Goal: Register for event/course

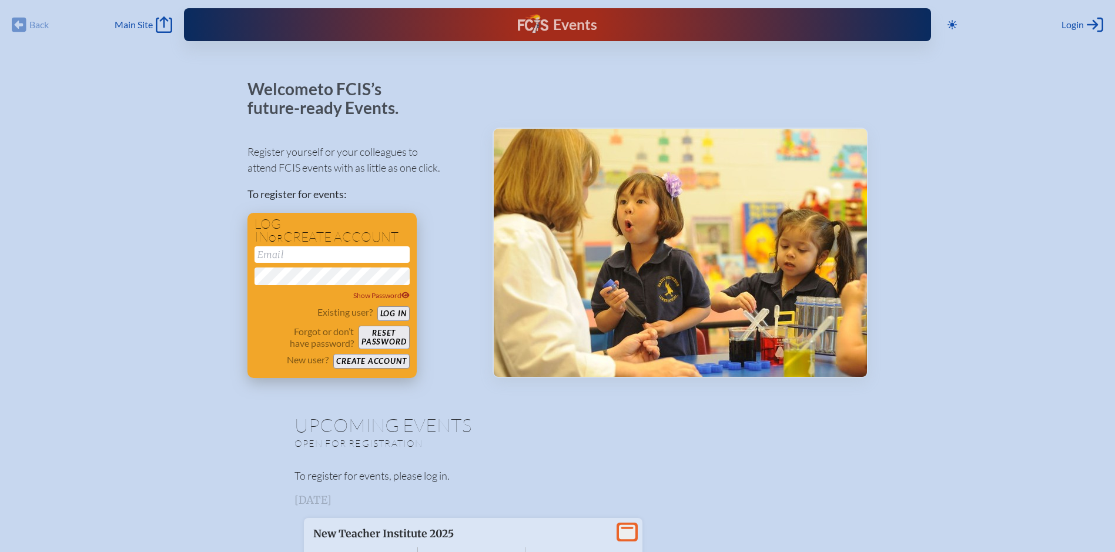
click at [324, 206] on input "email" at bounding box center [332, 254] width 155 height 16
type input "[EMAIL_ADDRESS][DOMAIN_NAME]"
click at [377, 206] on button "Log in" at bounding box center [393, 313] width 32 height 15
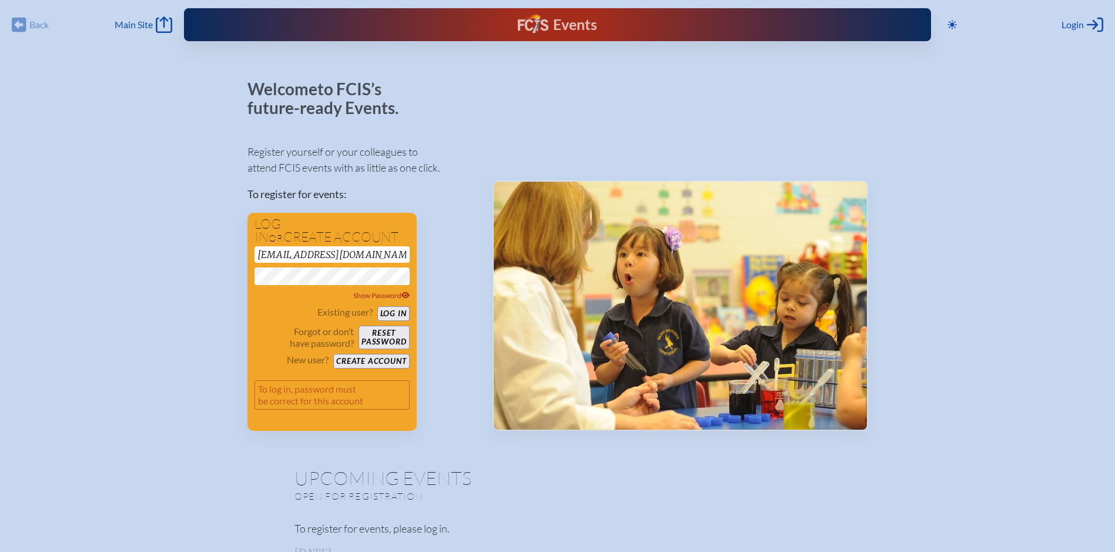
click at [377, 206] on button "Log in" at bounding box center [393, 313] width 32 height 15
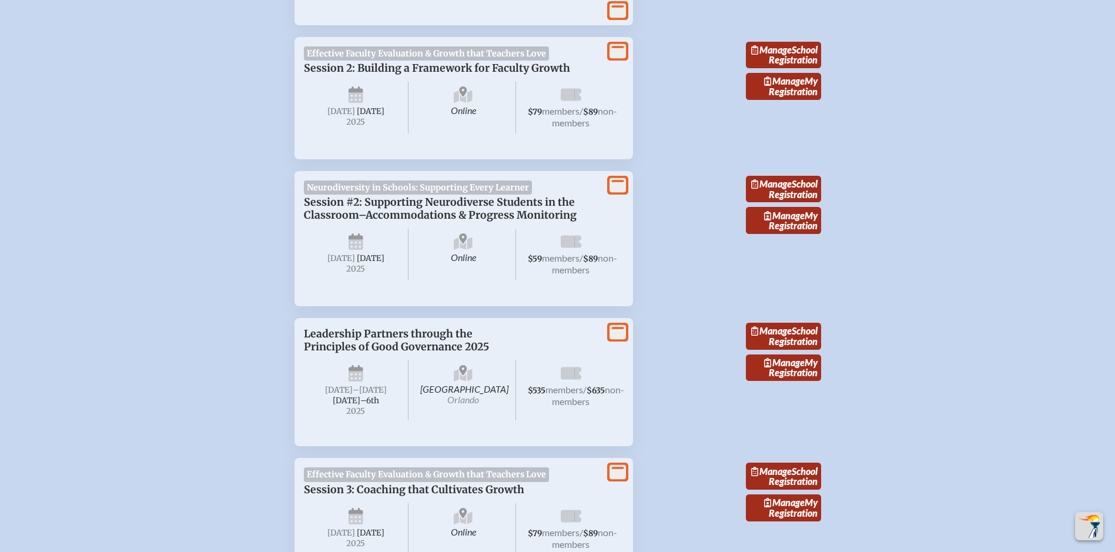
scroll to position [1058, 0]
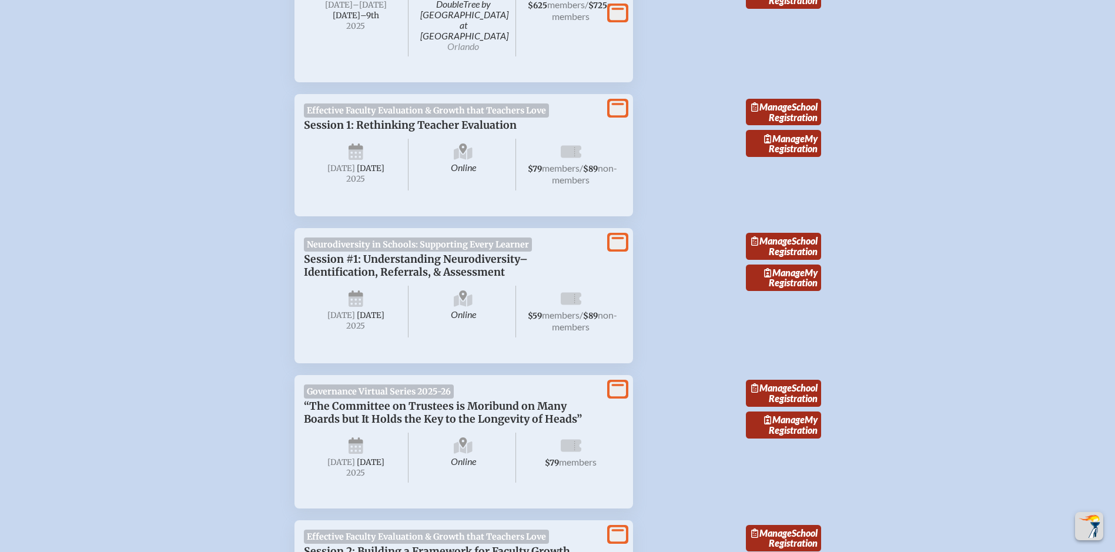
scroll to position [470, 0]
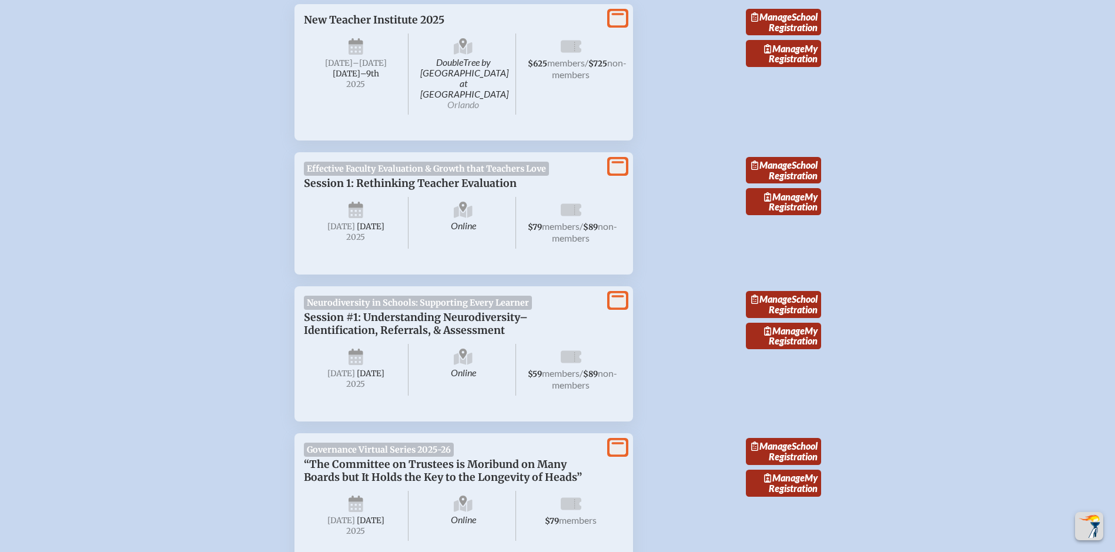
click at [514, 162] on span "Effective Faculty Evaluation & Growth that Teachers Love" at bounding box center [427, 169] width 246 height 14
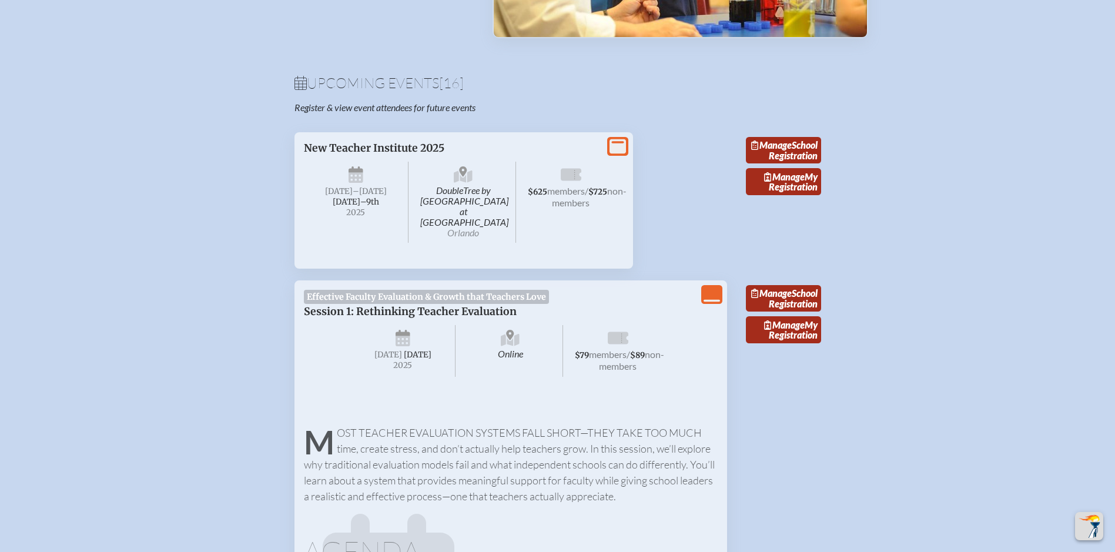
scroll to position [294, 0]
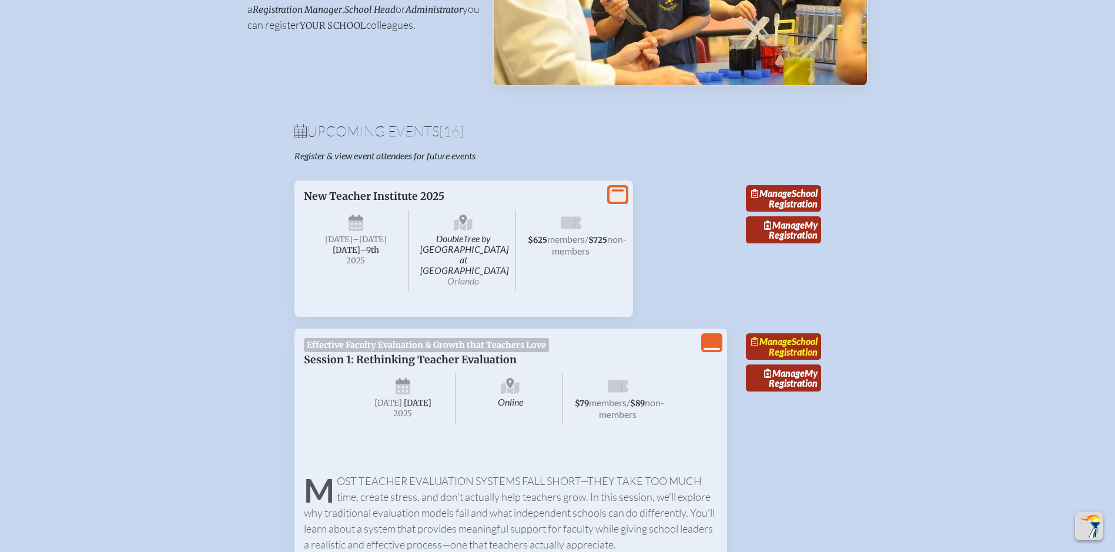
click at [795, 347] on link "Manage School Registration" at bounding box center [783, 346] width 75 height 27
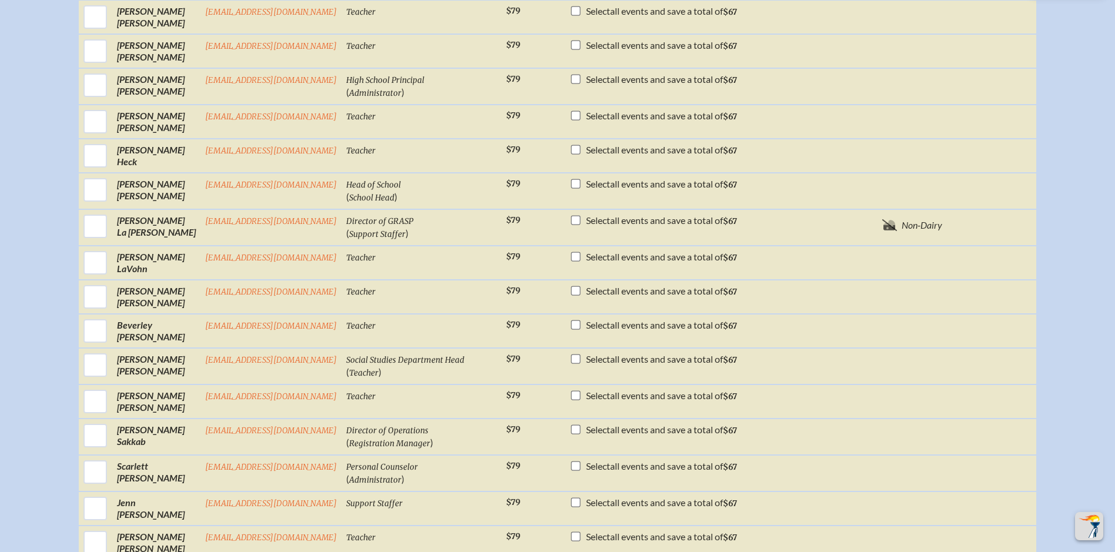
scroll to position [588, 0]
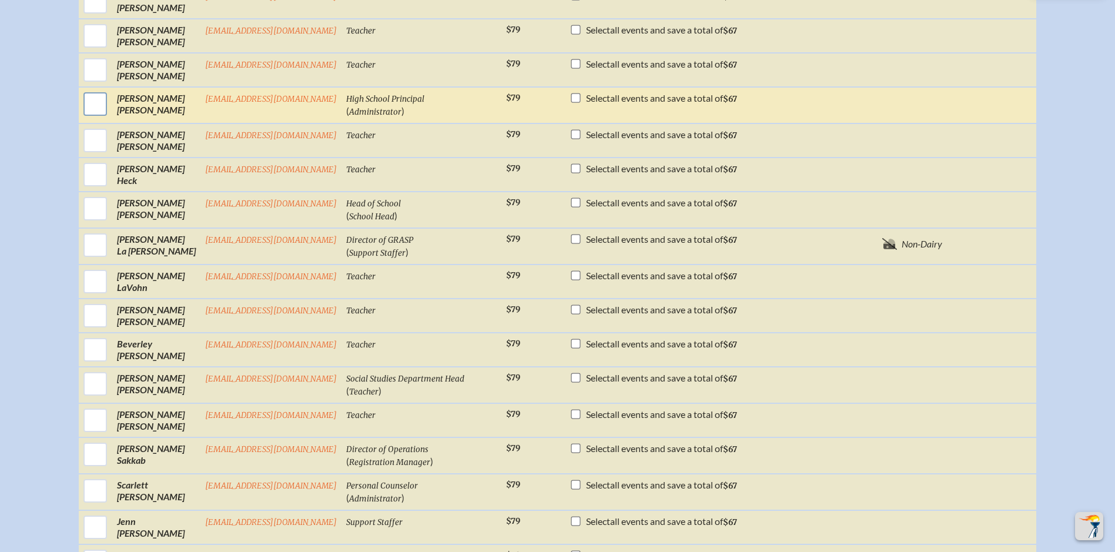
click at [96, 118] on input "checkbox" at bounding box center [95, 103] width 29 height 29
checkbox input "true"
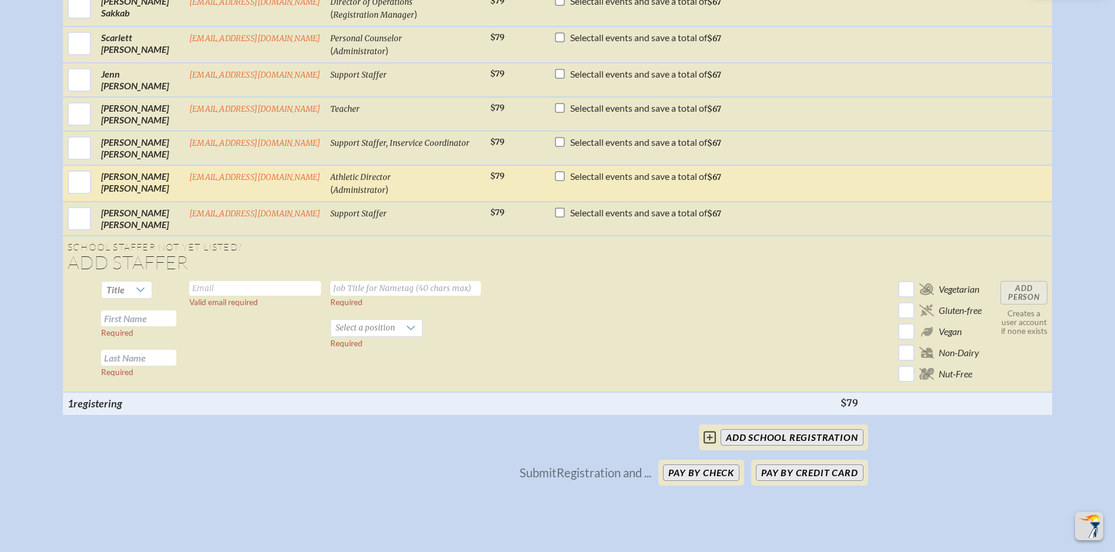
scroll to position [1235, 0]
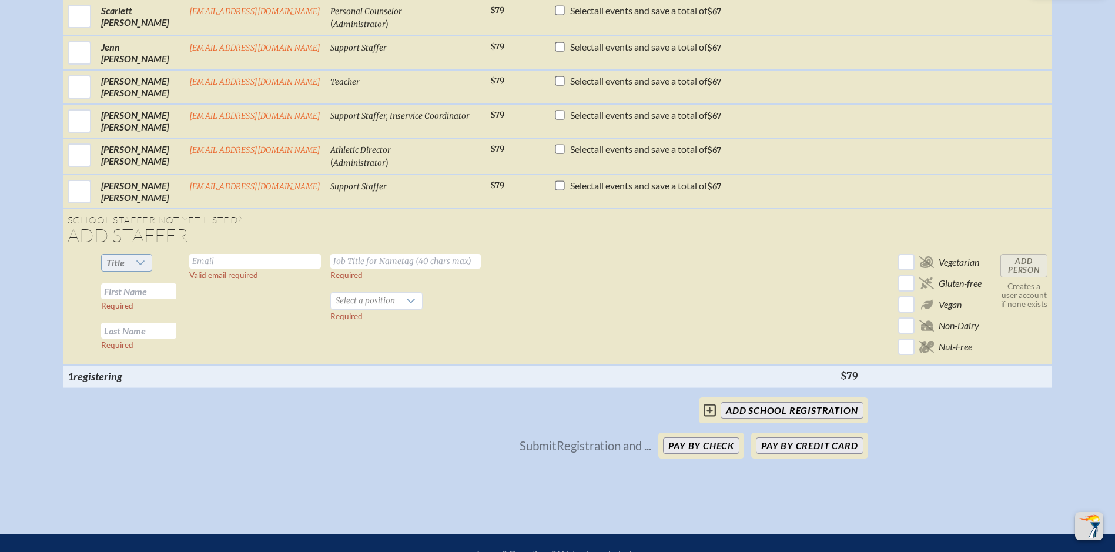
click at [133, 271] on div at bounding box center [140, 263] width 22 height 16
click at [131, 298] on li "Mr" at bounding box center [126, 301] width 51 height 16
click at [228, 269] on input "text" at bounding box center [255, 261] width 132 height 15
type input "clopez@wcsmiami.org"
type input "Elementary/Preschool Principal"
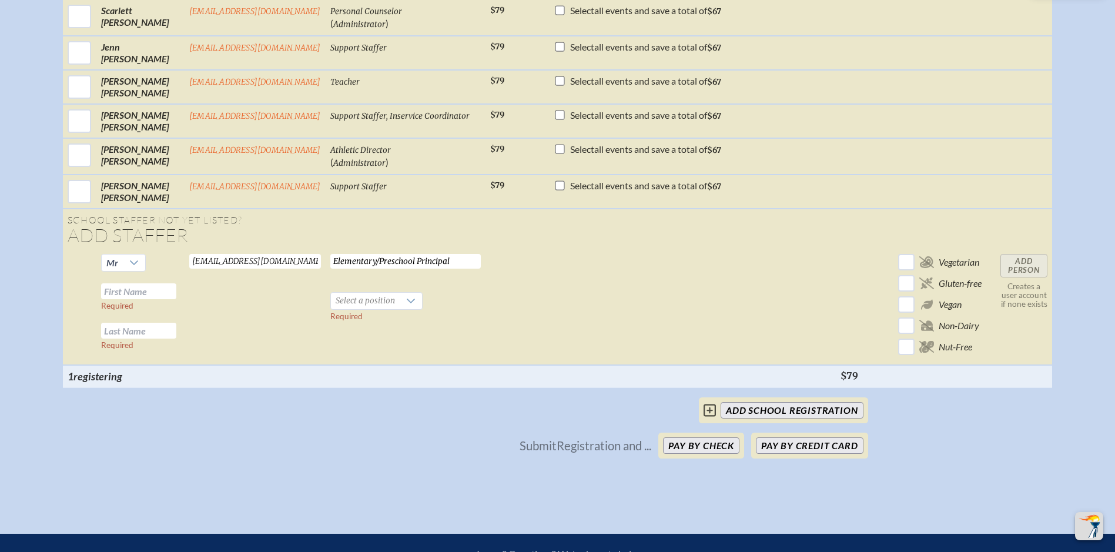
click at [121, 299] on input "text" at bounding box center [138, 291] width 75 height 16
type input "Caleb"
type input "Lopez"
click at [350, 309] on span "Select a position" at bounding box center [365, 301] width 69 height 16
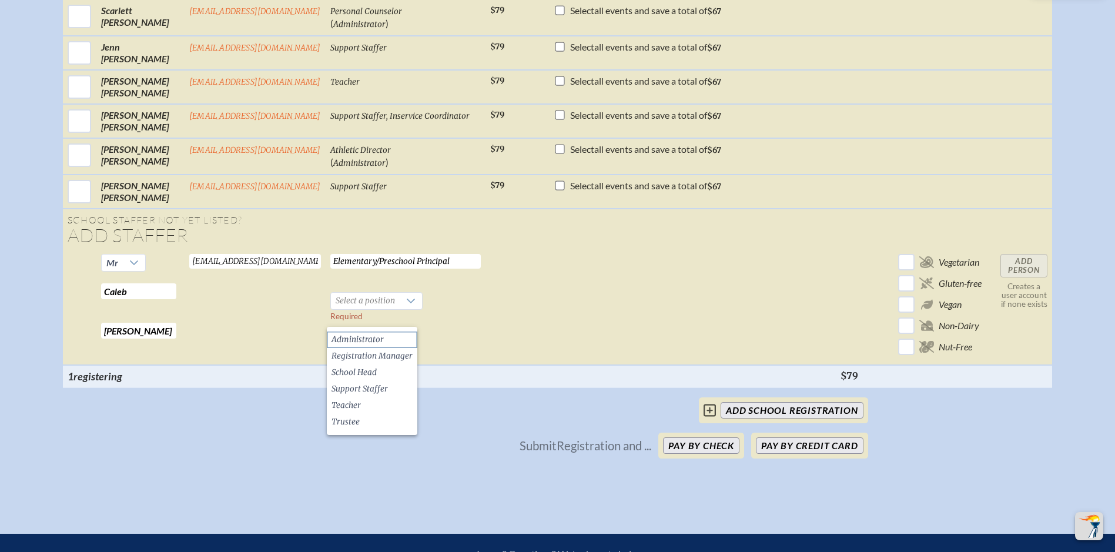
click at [359, 334] on span "Administrator" at bounding box center [358, 340] width 52 height 12
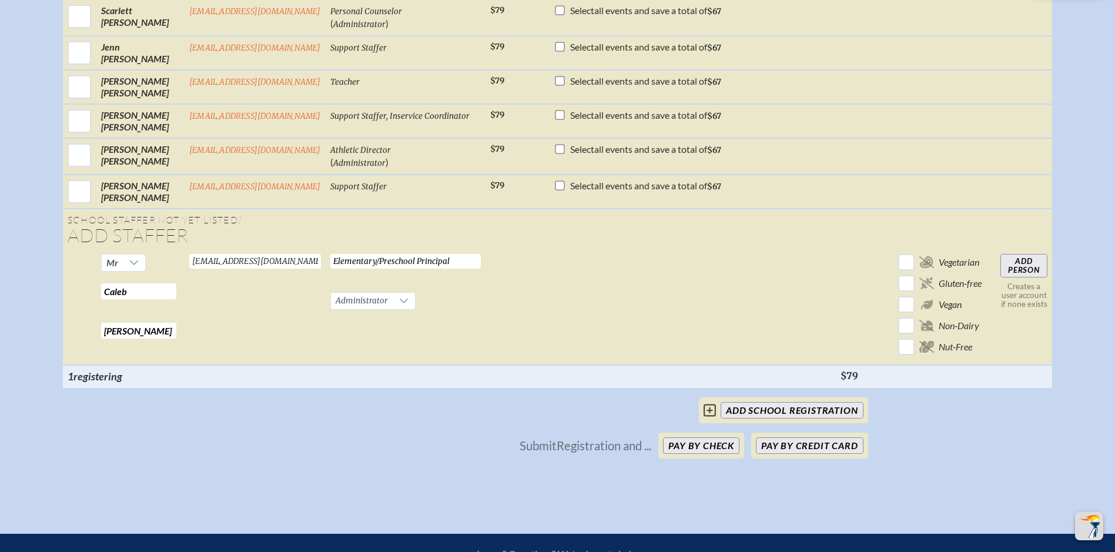
click at [1031, 277] on input "Add Person" at bounding box center [1024, 266] width 47 height 24
checkbox input "false"
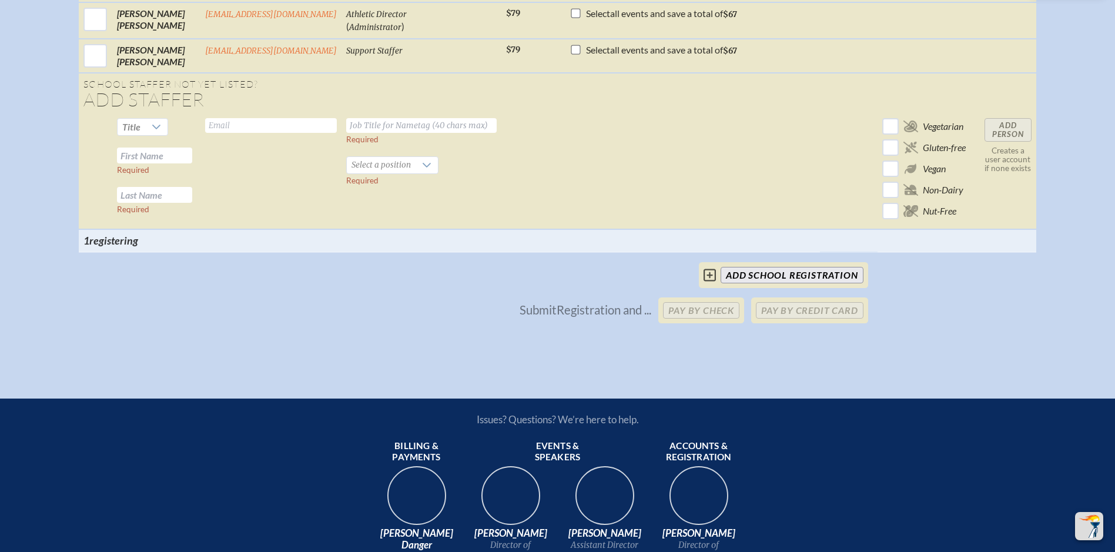
scroll to position [1056, 0]
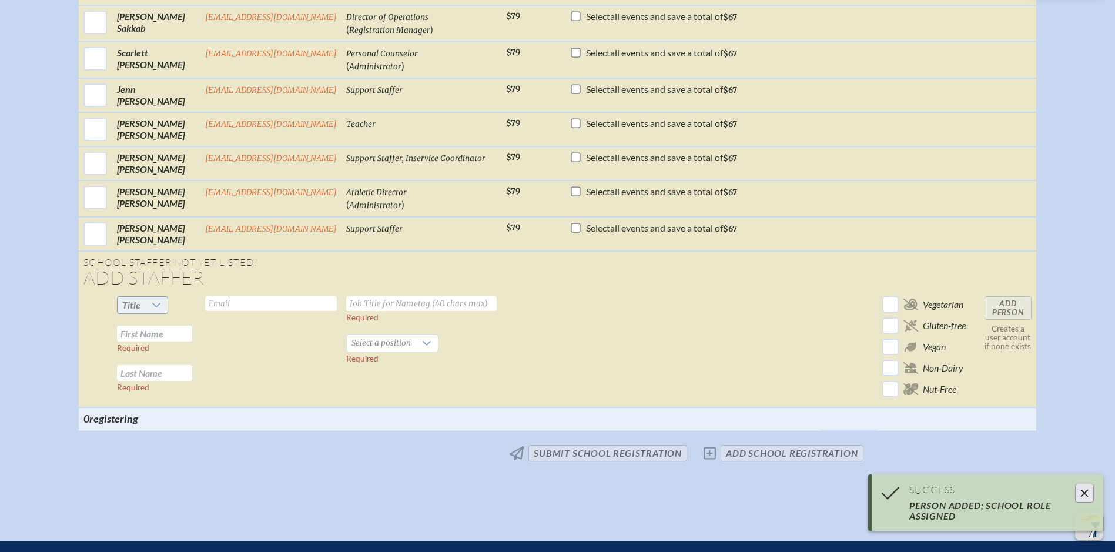
click at [157, 310] on icon at bounding box center [156, 304] width 9 height 9
drag, startPoint x: 146, startPoint y: 336, endPoint x: 192, endPoint y: 322, distance: 47.8
click at [146, 336] on li "Mr" at bounding box center [143, 335] width 51 height 16
click at [265, 311] on input "text" at bounding box center [271, 303] width 132 height 15
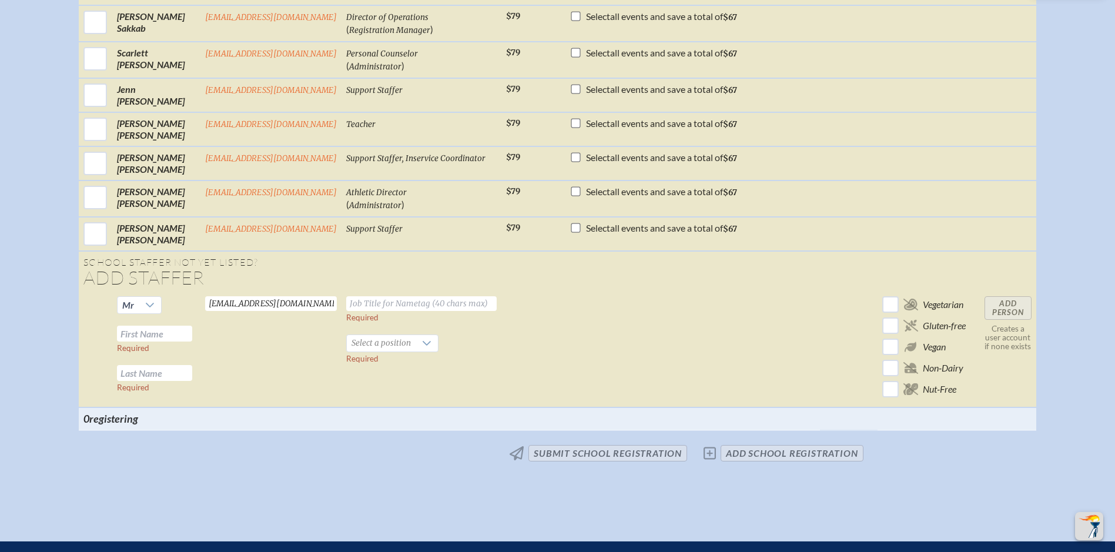
type input "jmanoogian@wcsmiami.org"
type input "Middle School Principal"
click at [171, 338] on input "text" at bounding box center [154, 334] width 75 height 16
type input "John"
type input "Manoogian"
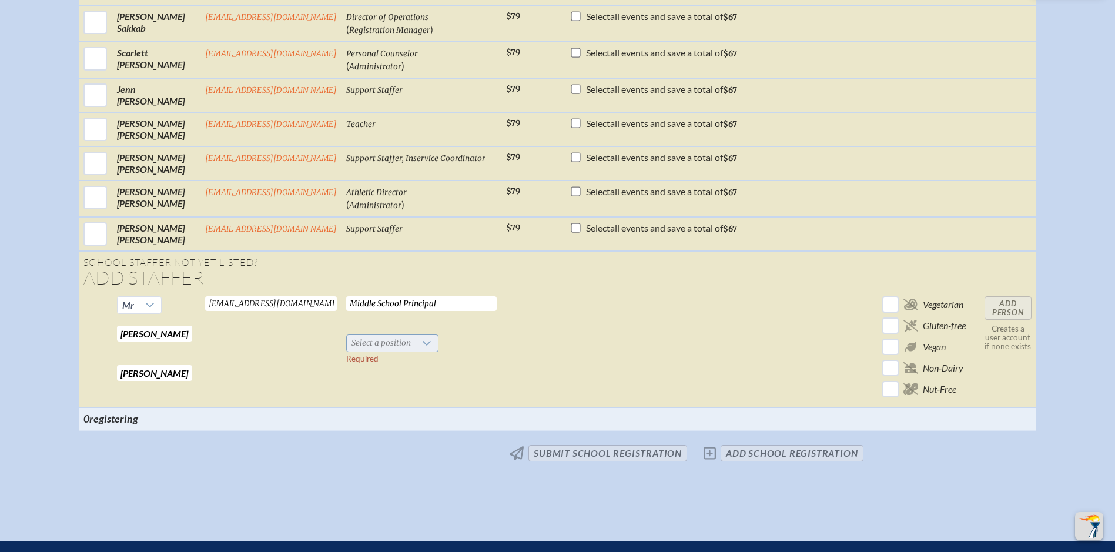
click at [416, 352] on div at bounding box center [427, 343] width 22 height 16
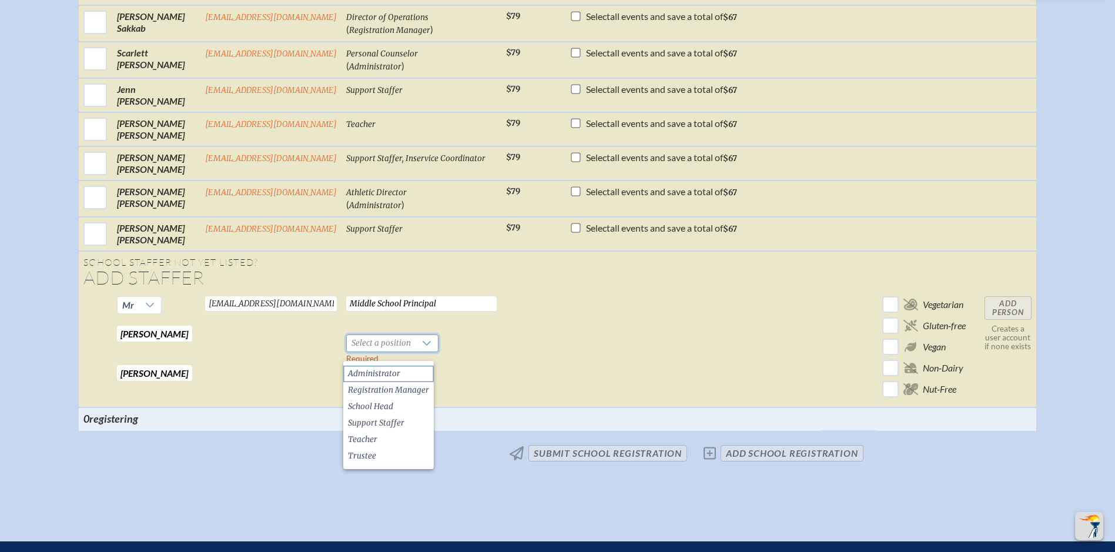
click at [394, 373] on span "Administrator" at bounding box center [374, 374] width 52 height 12
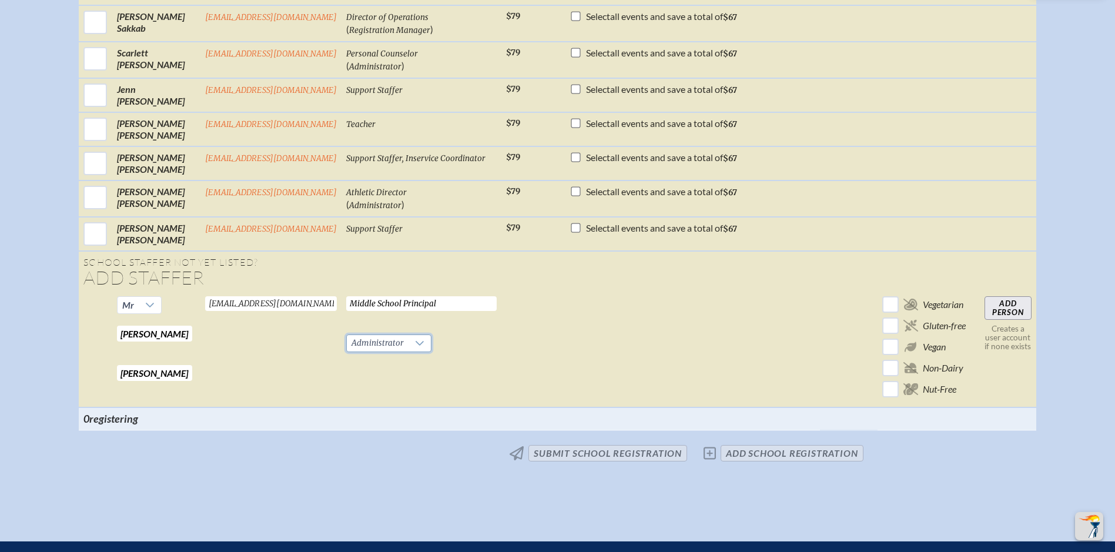
click at [1014, 316] on input "Add Person" at bounding box center [1008, 308] width 47 height 24
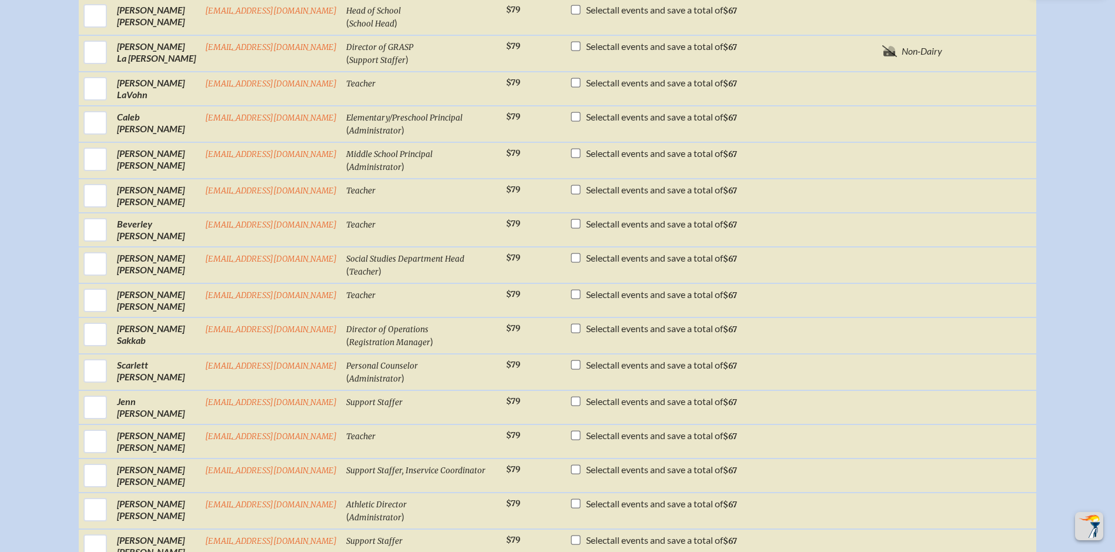
scroll to position [762, 0]
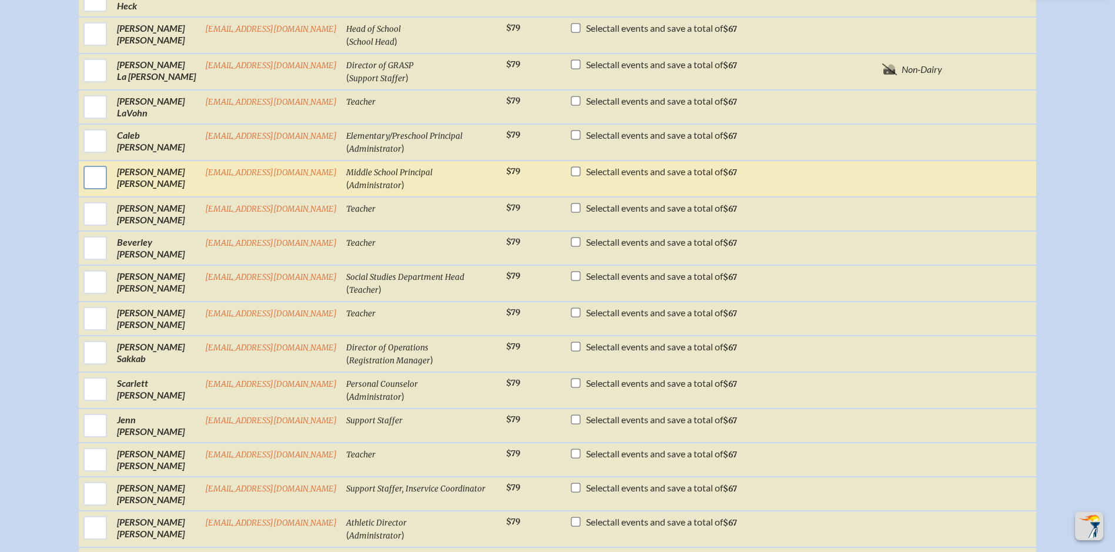
click at [93, 182] on input "checkbox" at bounding box center [95, 177] width 29 height 29
checkbox input "true"
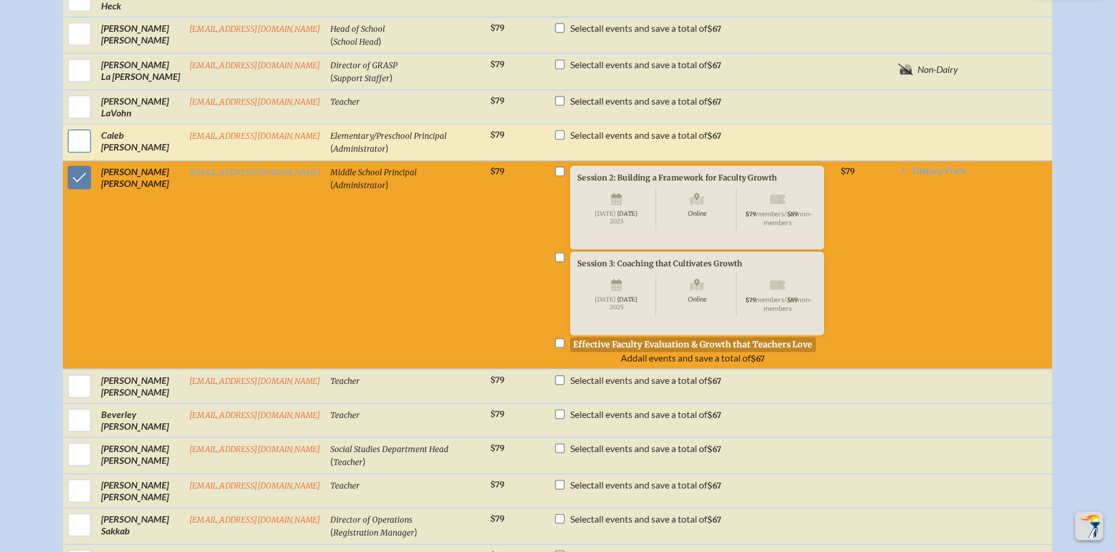
click at [84, 153] on input "checkbox" at bounding box center [79, 140] width 29 height 29
checkbox input "true"
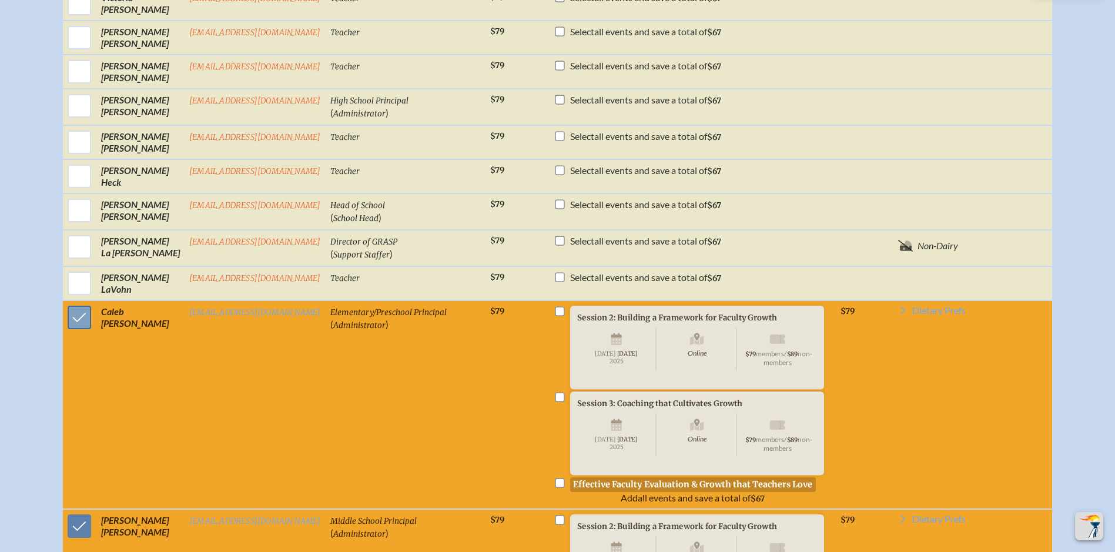
scroll to position [527, 0]
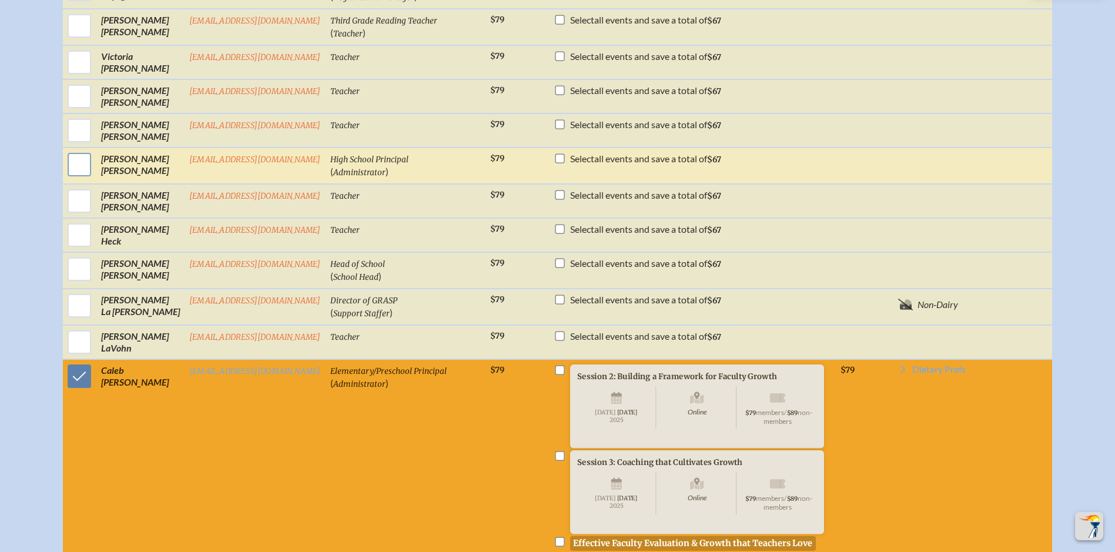
click at [73, 170] on input "checkbox" at bounding box center [79, 164] width 29 height 29
checkbox input "true"
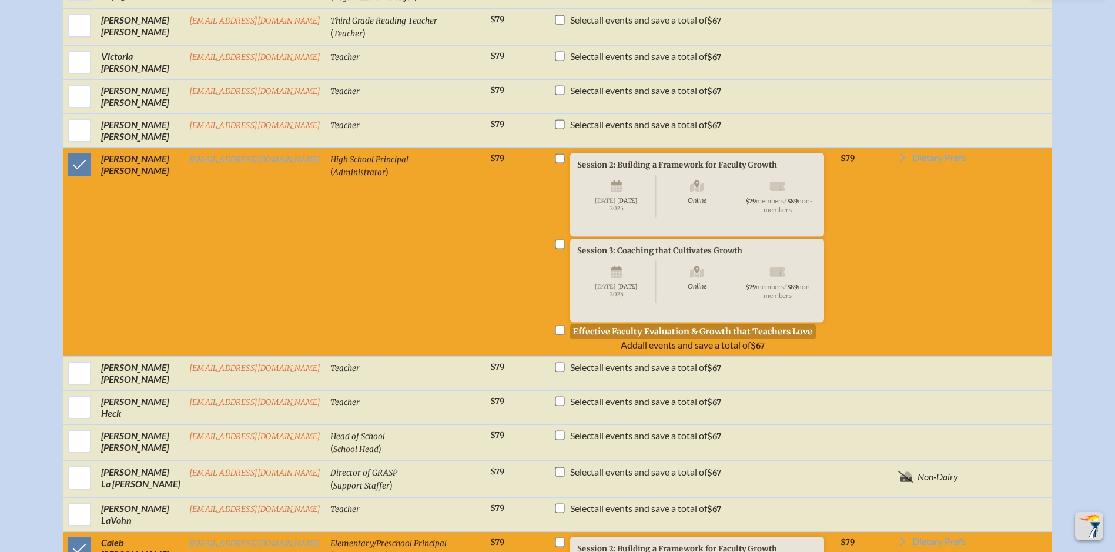
click at [557, 163] on input "checkbox" at bounding box center [559, 158] width 9 height 9
checkbox input "true"
click at [559, 249] on input "checkbox" at bounding box center [559, 244] width 9 height 9
checkbox input "true"
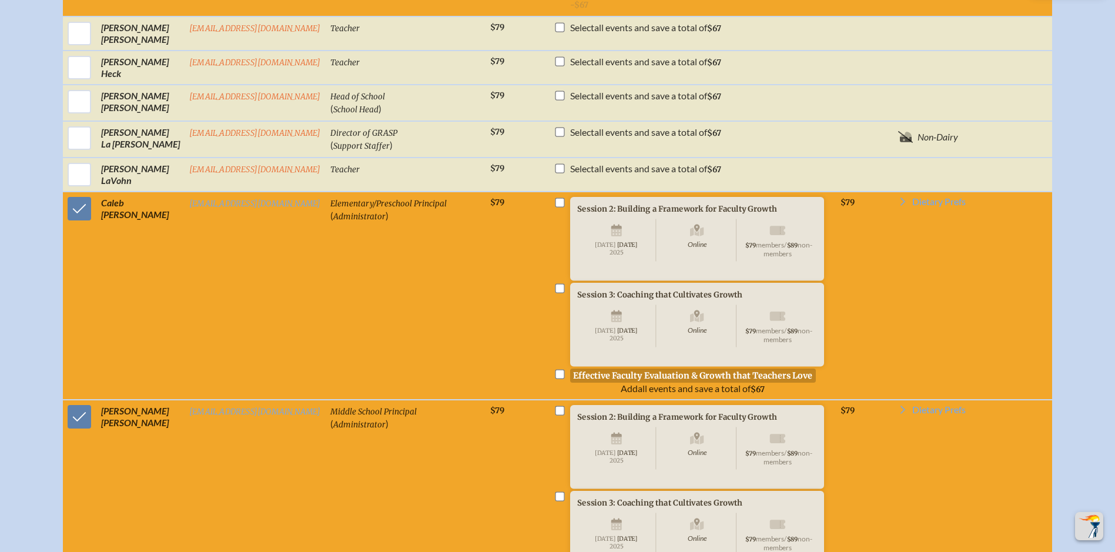
scroll to position [880, 0]
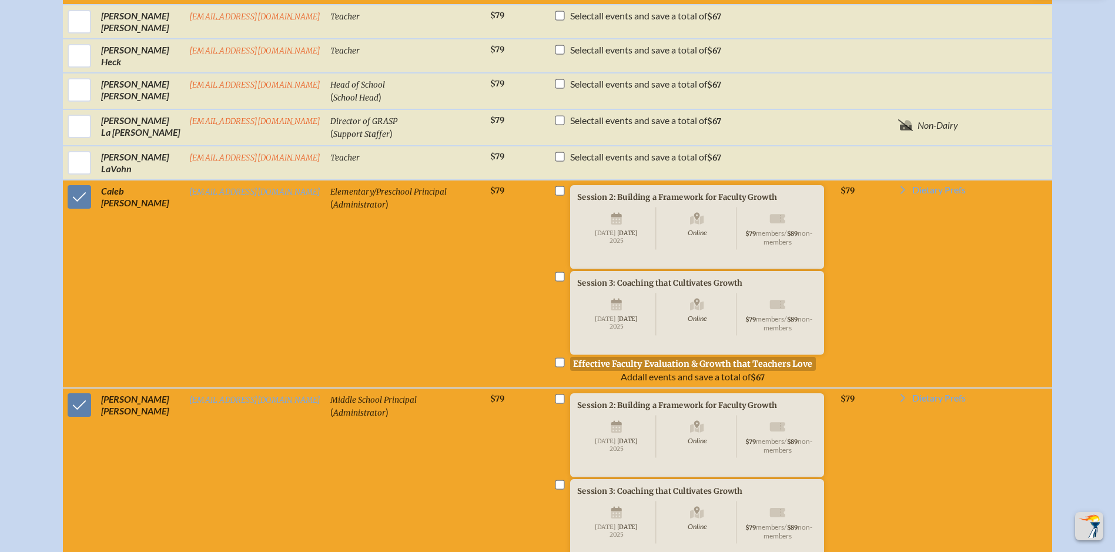
click at [563, 195] on input "checkbox" at bounding box center [559, 190] width 9 height 9
checkbox input "true"
click at [558, 281] on input "checkbox" at bounding box center [559, 276] width 9 height 9
checkbox input "true"
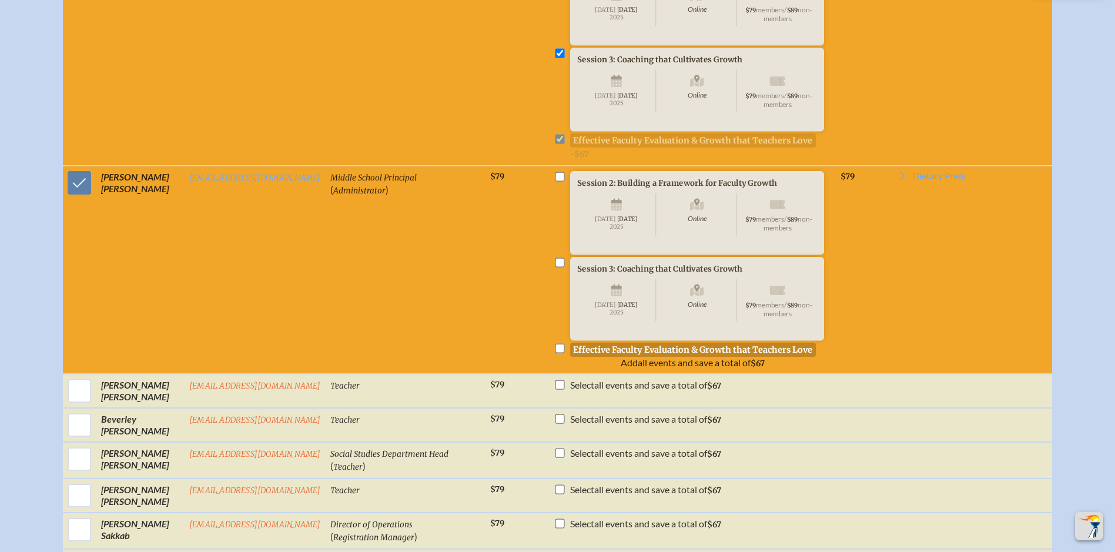
scroll to position [1115, 0]
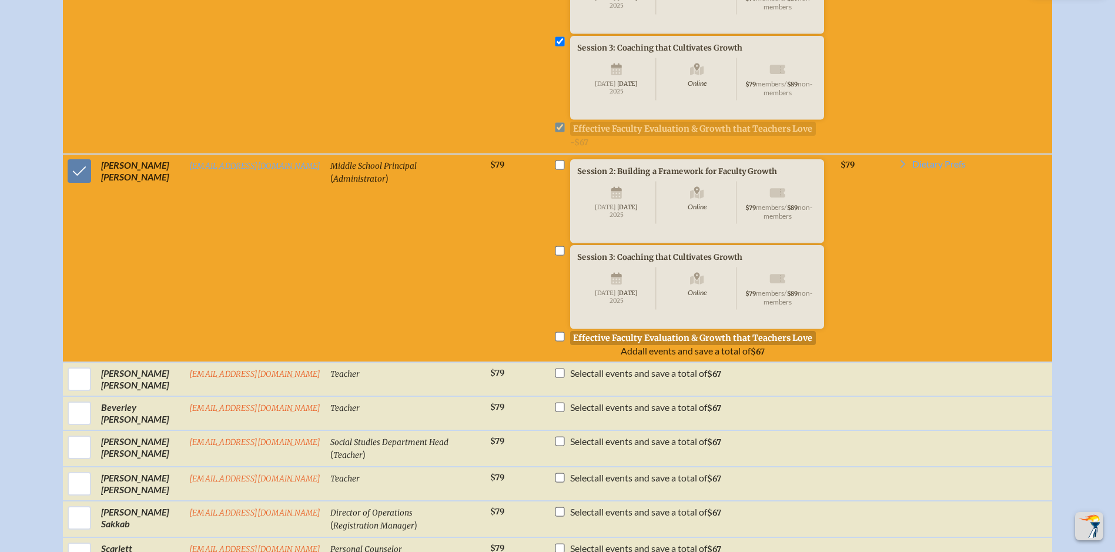
click at [558, 169] on input "checkbox" at bounding box center [559, 164] width 9 height 9
checkbox input "true"
click at [557, 255] on input "checkbox" at bounding box center [559, 250] width 9 height 9
checkbox input "true"
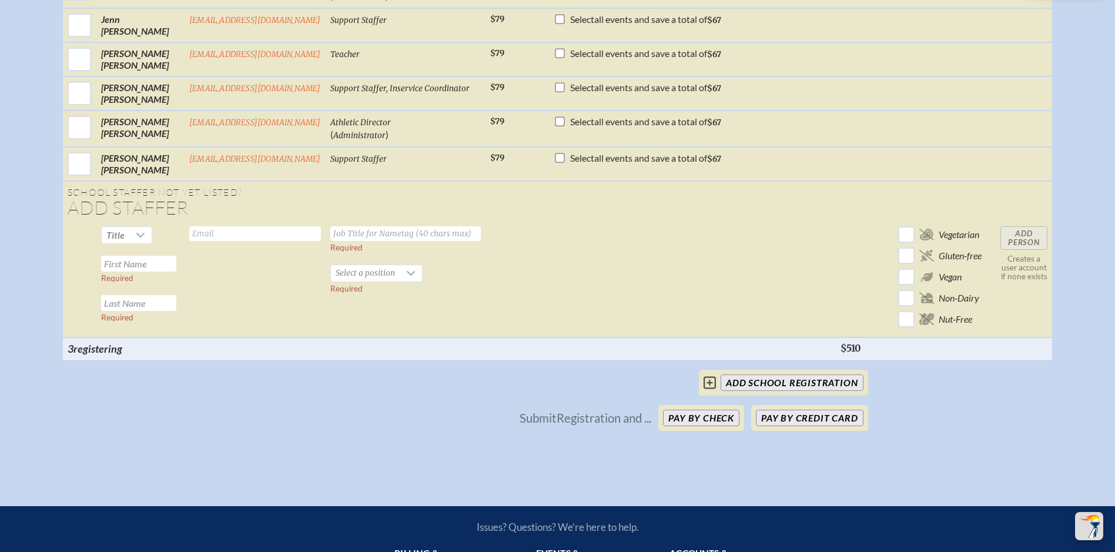
scroll to position [1703, 0]
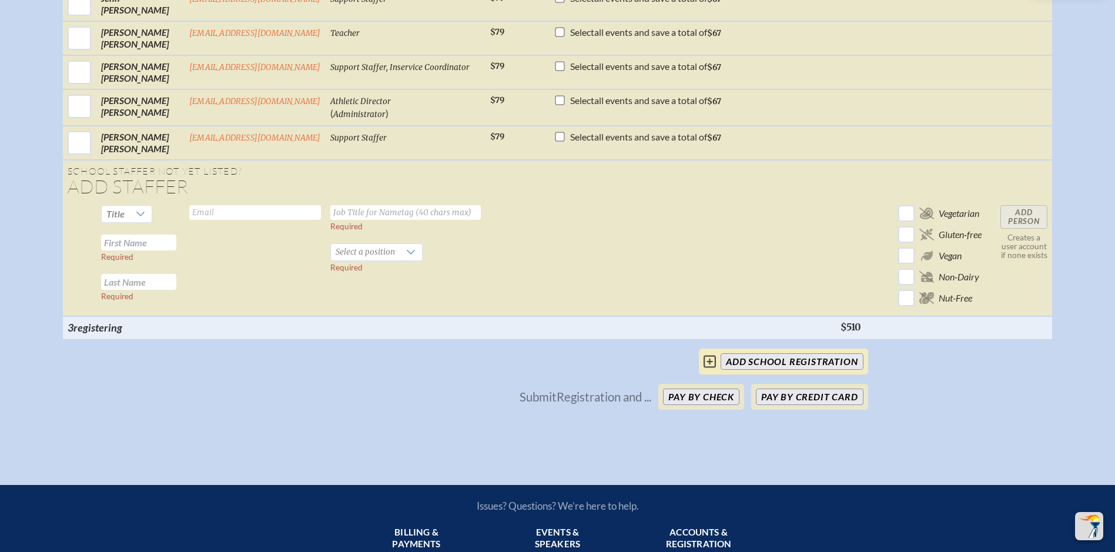
click at [791, 370] on input "add School Registration" at bounding box center [792, 361] width 142 height 16
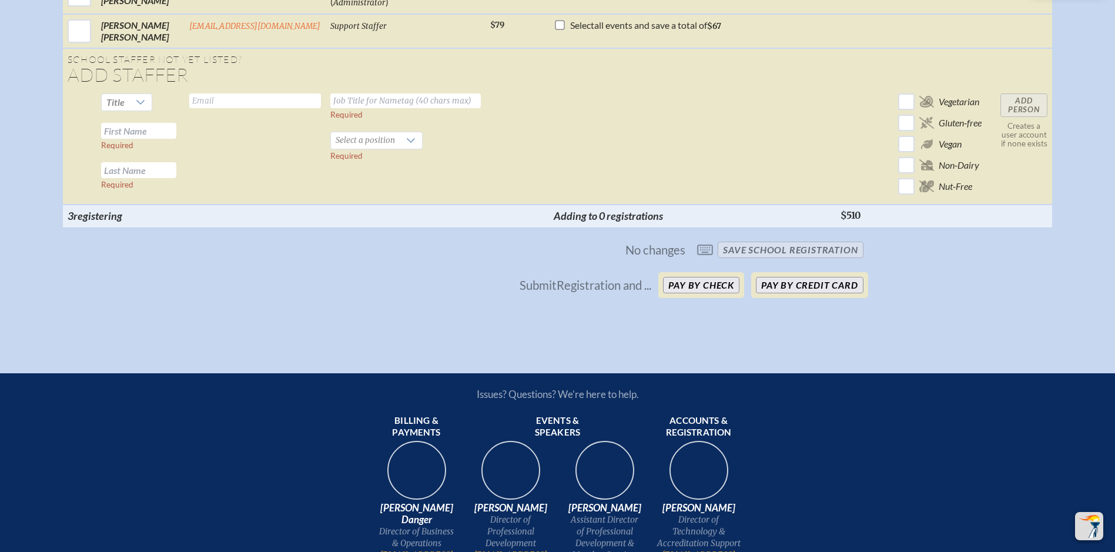
scroll to position [1821, 0]
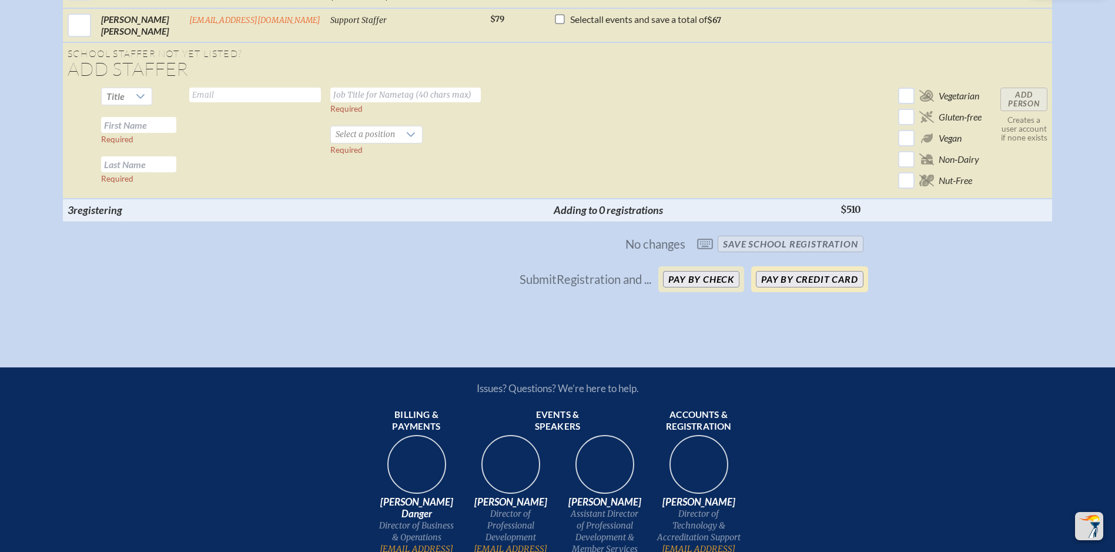
click at [819, 287] on button "Pay by Credit Card" at bounding box center [809, 279] width 107 height 16
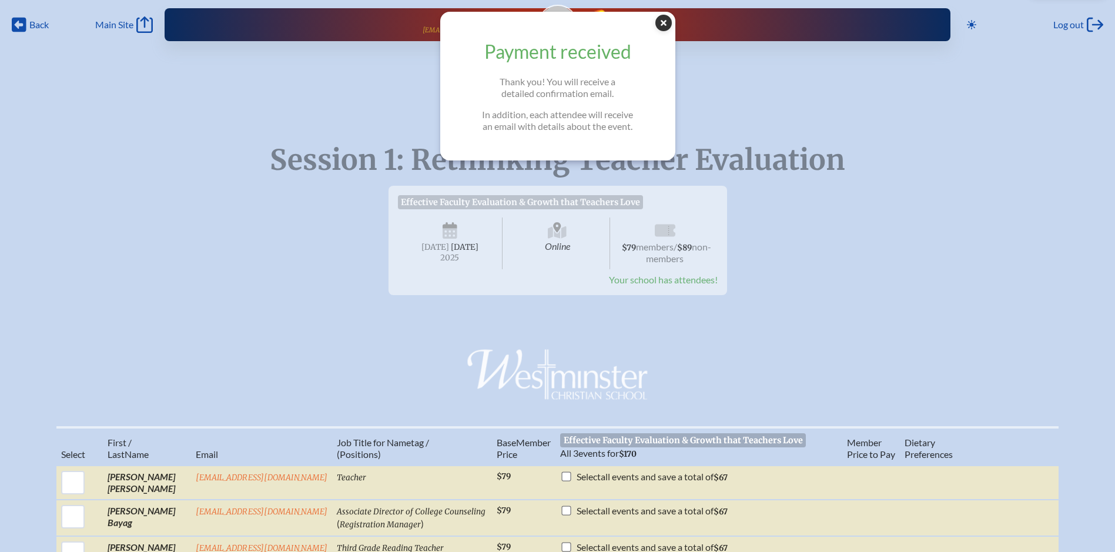
click at [668, 23] on icon "Close Popup" at bounding box center [663, 23] width 16 height 16
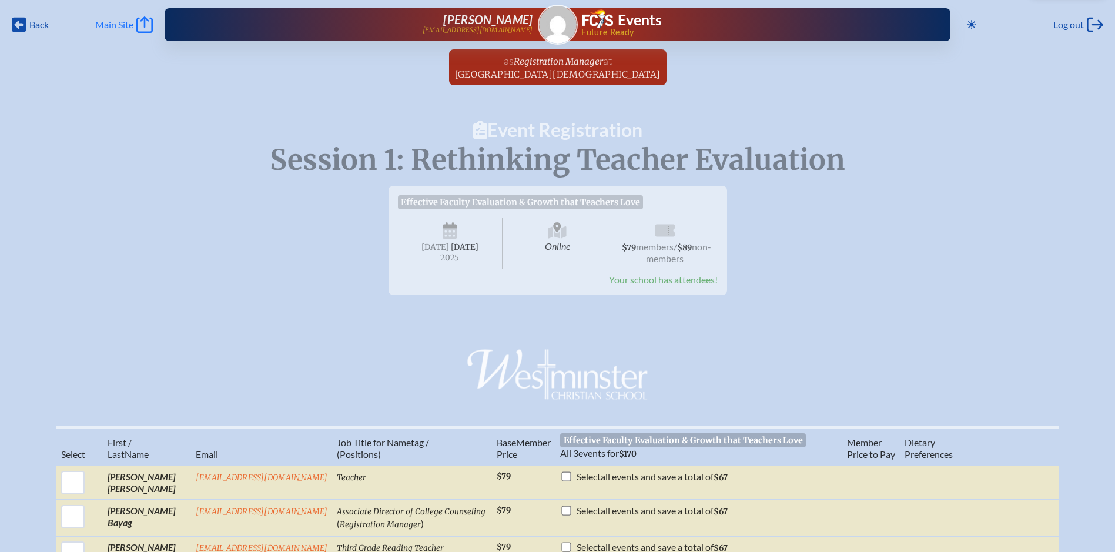
click at [115, 24] on span "Main Site" at bounding box center [114, 25] width 38 height 12
click at [574, 66] on span "Registration Manager" at bounding box center [558, 61] width 89 height 11
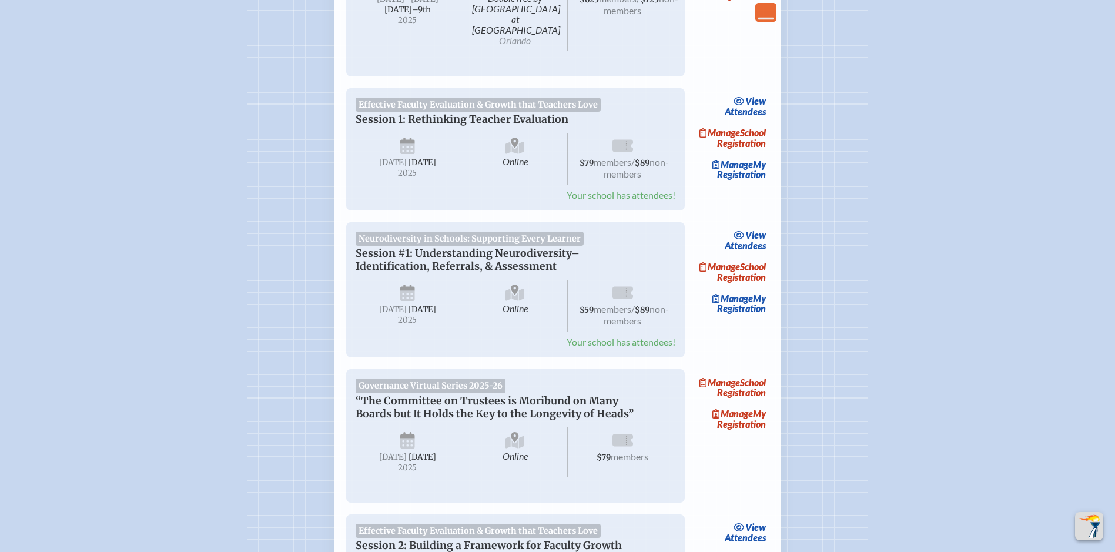
scroll to position [294, 0]
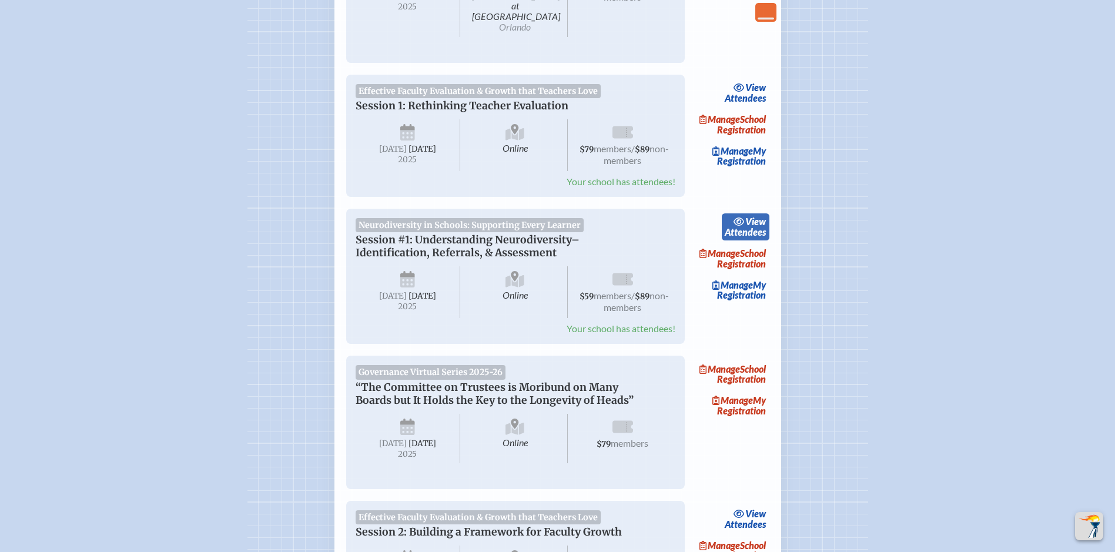
click at [742, 232] on link "view Attendees" at bounding box center [746, 226] width 48 height 27
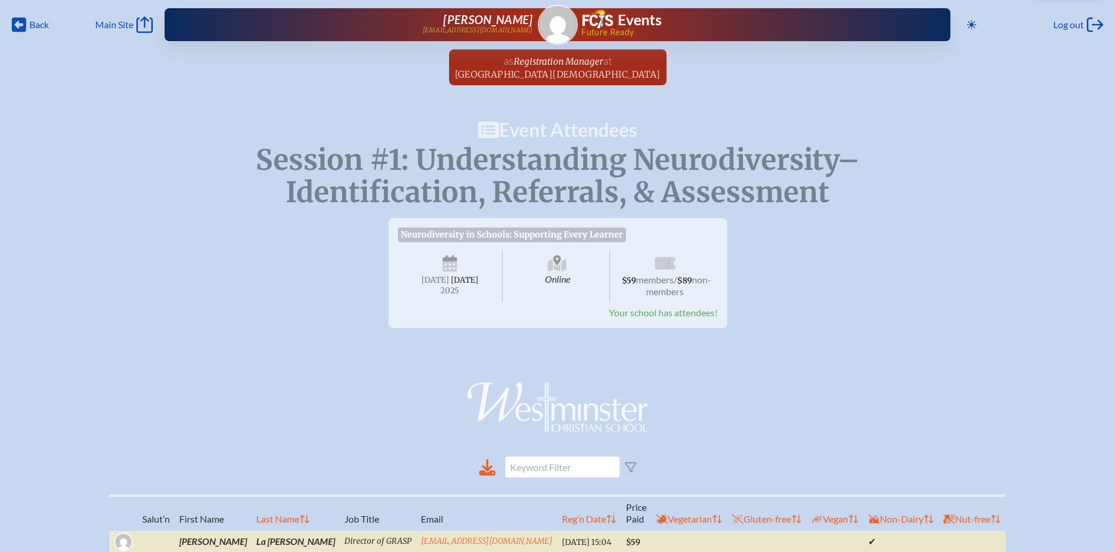
click at [135, 14] on div "Back Back Main Site Main Site Toggle to Dark Mode Log out Log out Lori Sakkab l…" at bounding box center [557, 21] width 1101 height 42
click at [133, 25] on span "Main Site" at bounding box center [114, 25] width 38 height 12
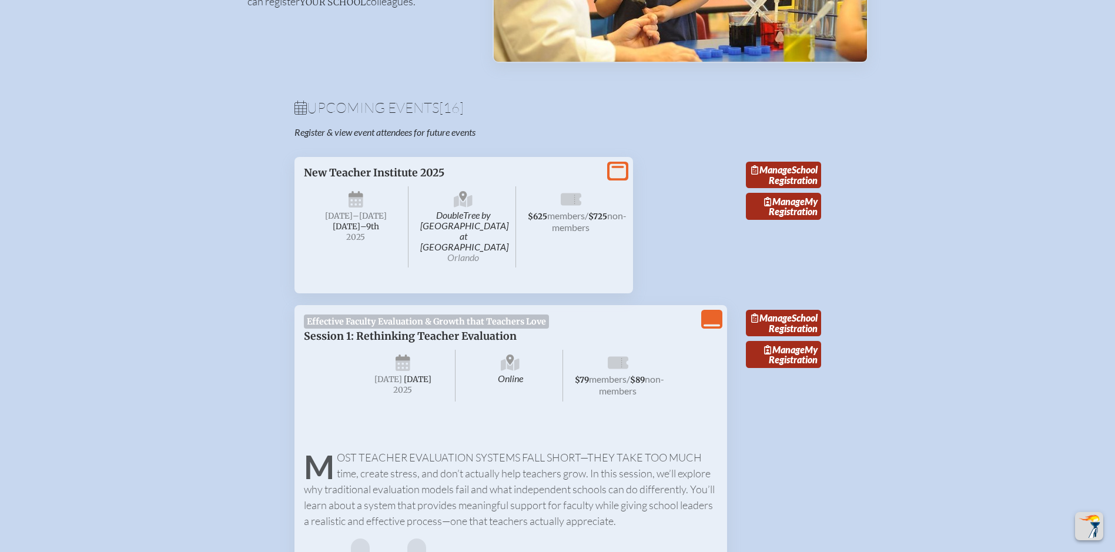
scroll to position [412, 0]
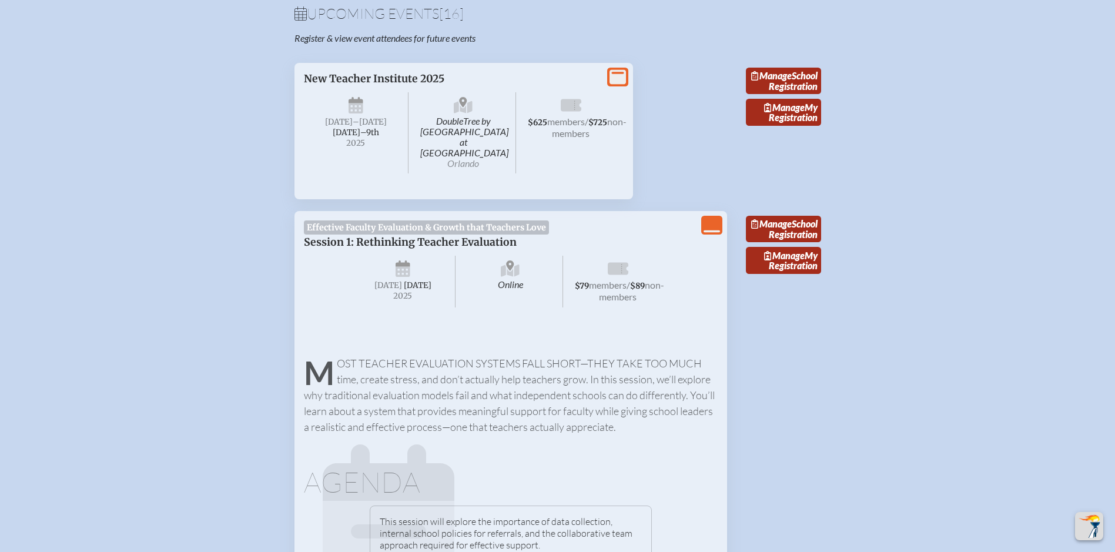
click at [712, 217] on icon "View Less" at bounding box center [712, 225] width 16 height 16
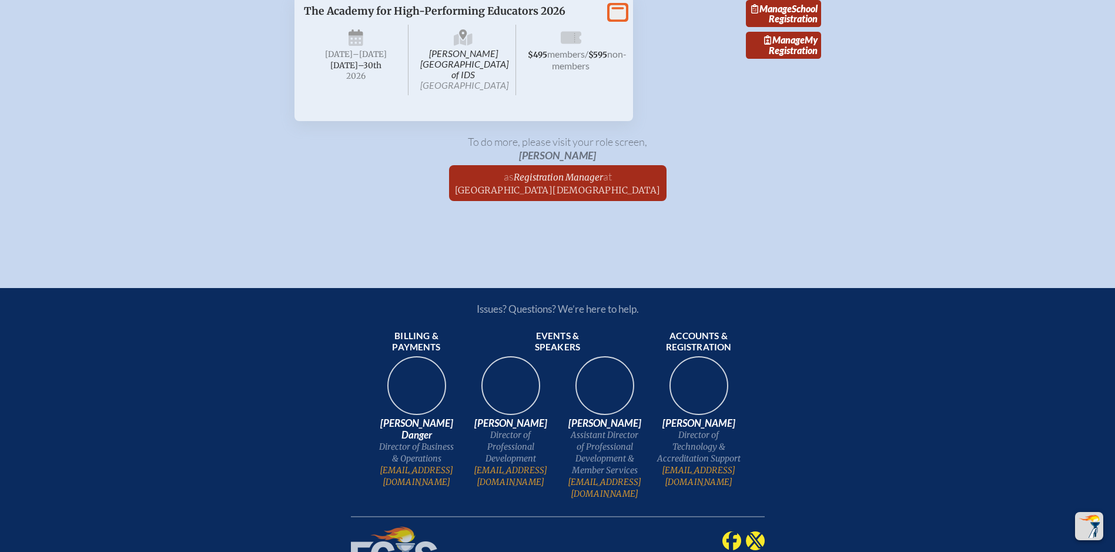
scroll to position [2836, 0]
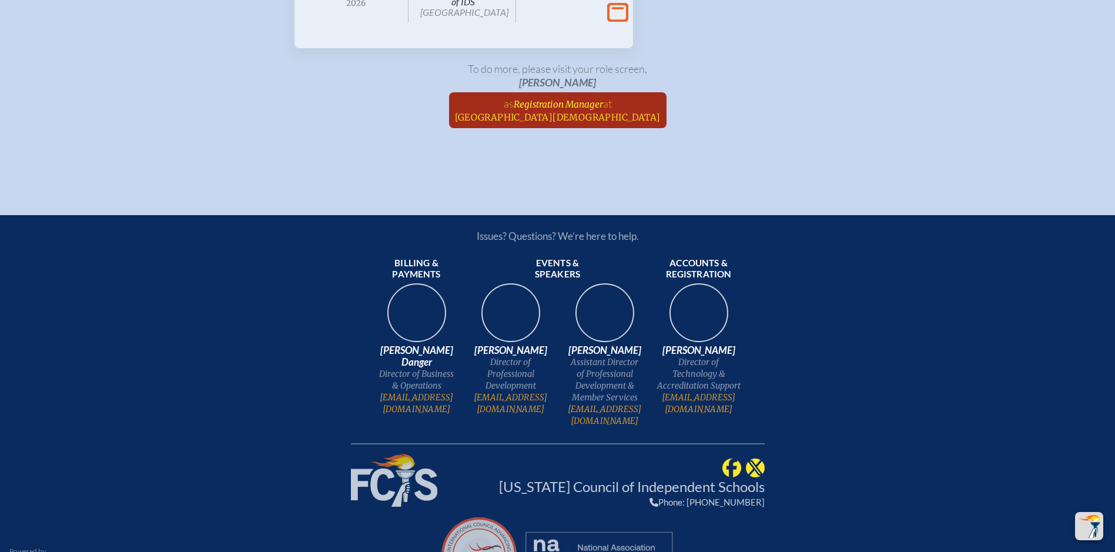
click at [604, 123] on span "[GEOGRAPHIC_DATA][DEMOGRAPHIC_DATA]" at bounding box center [558, 117] width 206 height 11
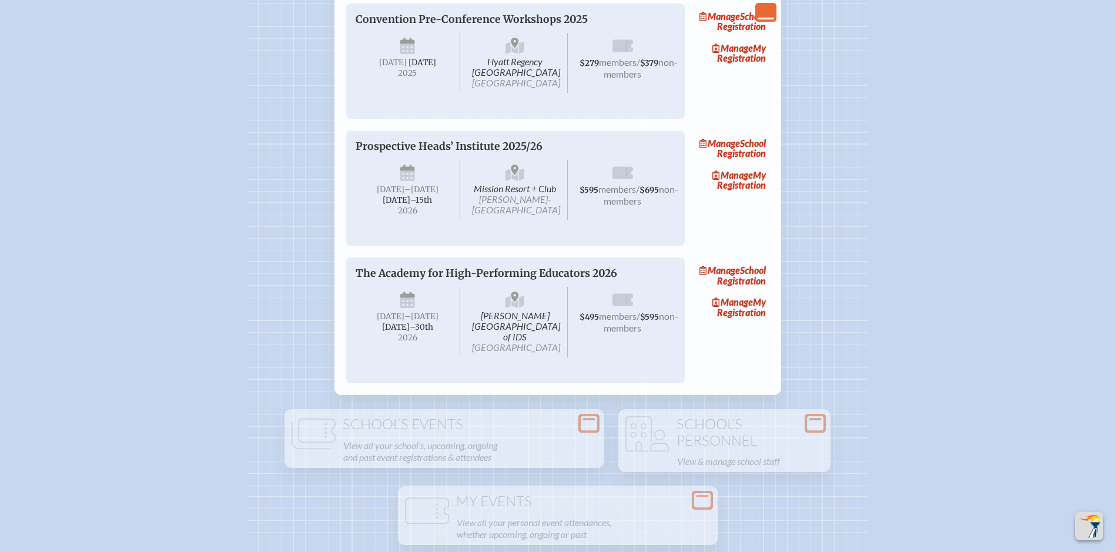
scroll to position [2234, 0]
